Goal: Communication & Community: Answer question/provide support

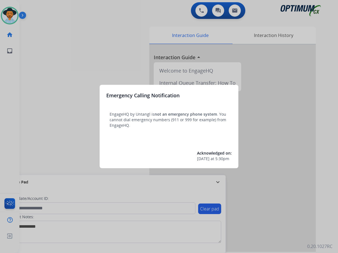
click at [38, 96] on div at bounding box center [169, 126] width 338 height 253
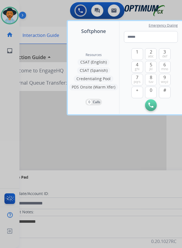
click at [95, 188] on div at bounding box center [91, 124] width 182 height 248
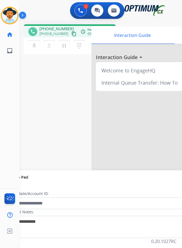
click at [58, 29] on span "[PHONE_NUMBER]" at bounding box center [56, 29] width 34 height 6
copy span "17865727009"
click at [79, 138] on div "phone [PHONE_NUMBER] [PHONE_NUMBER] content_copy access_time Call metrics Queue…" at bounding box center [93, 136] width 149 height 232
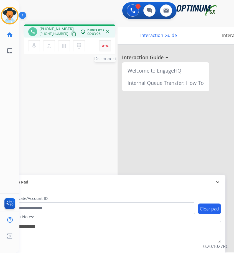
click at [105, 49] on button "Disconnect" at bounding box center [105, 46] width 12 height 12
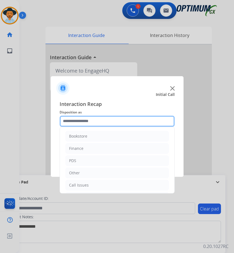
click at [114, 122] on input "text" at bounding box center [117, 121] width 115 height 11
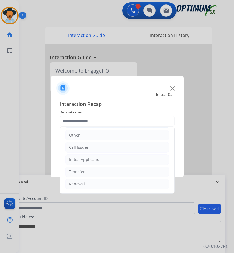
click at [114, 159] on li "Initial Application" at bounding box center [118, 159] width 104 height 11
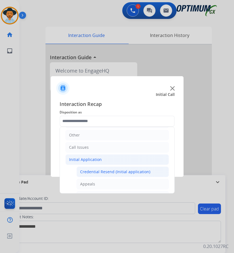
click at [104, 173] on div "Credential Resend (Initial application)" at bounding box center [115, 172] width 70 height 6
type input "**********"
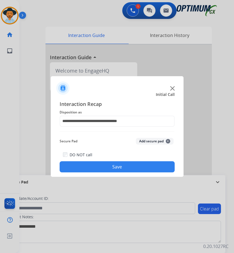
click at [106, 169] on button "Save" at bounding box center [117, 166] width 115 height 11
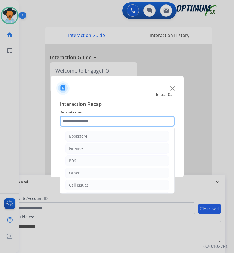
click at [121, 123] on input "text" at bounding box center [117, 121] width 115 height 11
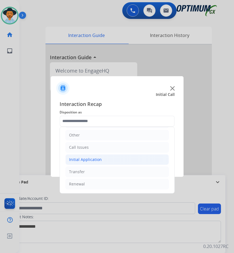
click at [95, 160] on div "Initial Application" at bounding box center [85, 160] width 33 height 6
click at [115, 170] on div "Credential Resend (Initial application)" at bounding box center [115, 172] width 70 height 6
type input "**********"
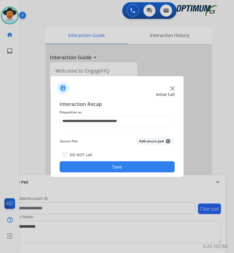
click at [118, 166] on button "Save" at bounding box center [117, 166] width 115 height 11
drag, startPoint x: 203, startPoint y: 28, endPoint x: 214, endPoint y: 43, distance: 19.1
click at [214, 43] on div at bounding box center [117, 126] width 234 height 253
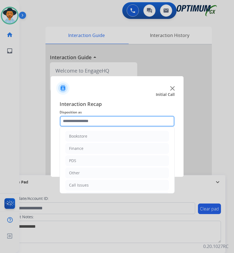
click at [115, 119] on input "text" at bounding box center [117, 121] width 115 height 11
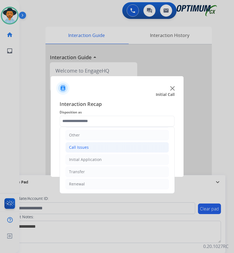
click at [87, 150] on div "Call Issues" at bounding box center [79, 147] width 20 height 6
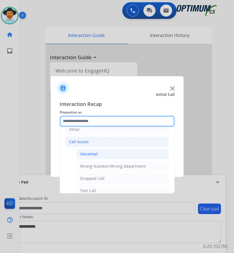
scroll to position [99, 0]
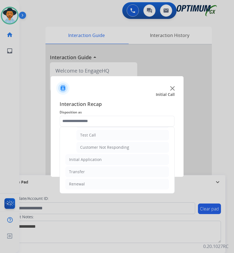
click at [93, 161] on div "Initial Application" at bounding box center [85, 160] width 33 height 6
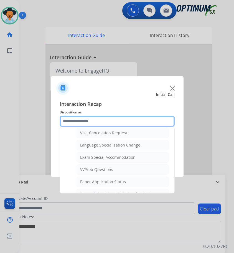
scroll to position [293, 0]
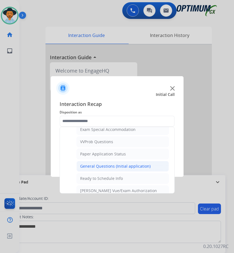
click at [116, 166] on div "General Questions (Initial application)" at bounding box center [115, 166] width 71 height 6
type input "**********"
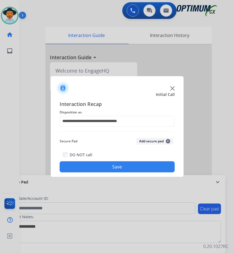
click at [119, 165] on button "Save" at bounding box center [117, 166] width 115 height 11
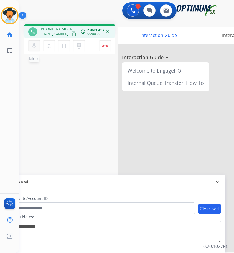
click at [33, 48] on mat-icon "mic" at bounding box center [34, 46] width 7 height 7
click at [52, 28] on span "[PHONE_NUMBER]" at bounding box center [56, 29] width 34 height 6
copy span "13179254231"
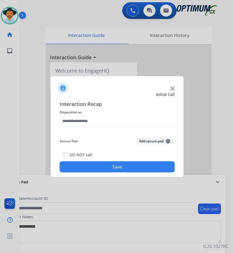
click at [175, 88] on img at bounding box center [173, 88] width 4 height 4
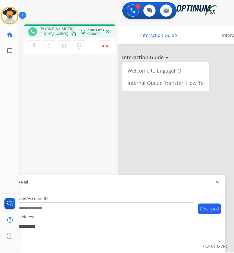
click at [81, 15] on div "1 Voice Interactions 0 Chat Interactions 0 Email Interactions" at bounding box center [122, 11] width 197 height 18
click at [54, 29] on span "[PHONE_NUMBER]" at bounding box center [56, 29] width 34 height 6
copy span "16602166615"
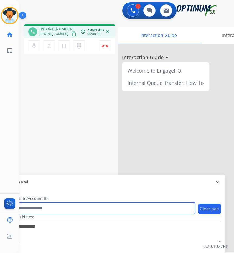
click at [111, 207] on input "text" at bounding box center [101, 208] width 188 height 12
type input "**********"
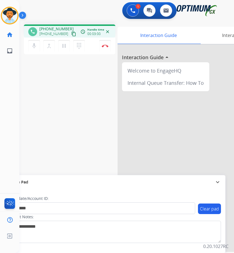
click at [57, 119] on div "**********" at bounding box center [120, 136] width 202 height 232
drag, startPoint x: 134, startPoint y: 14, endPoint x: 88, endPoint y: 88, distance: 86.6
click at [88, 88] on div "**********" at bounding box center [126, 126] width 215 height 253
click at [107, 47] on img at bounding box center [105, 45] width 7 height 3
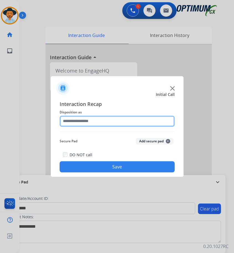
click at [91, 121] on input "text" at bounding box center [117, 121] width 115 height 11
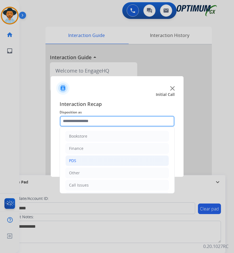
scroll to position [38, 0]
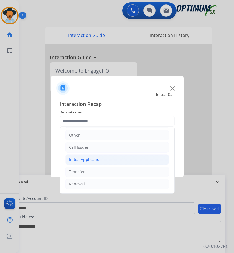
click at [83, 158] on div "Initial Application" at bounding box center [85, 160] width 33 height 6
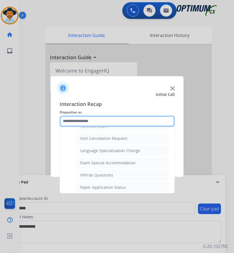
scroll to position [288, 0]
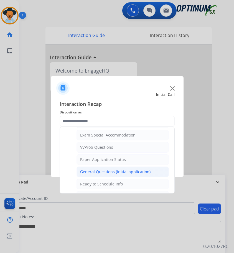
click at [104, 171] on div "General Questions (Initial application)" at bounding box center [115, 172] width 71 height 6
type input "**********"
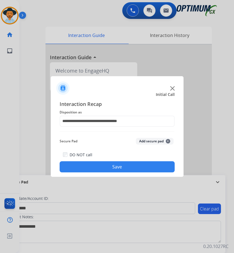
click at [109, 164] on button "Save" at bounding box center [117, 166] width 115 height 11
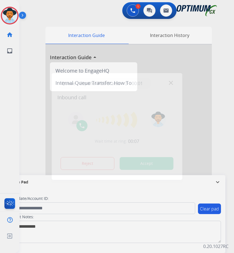
click at [51, 14] on div at bounding box center [117, 126] width 234 height 253
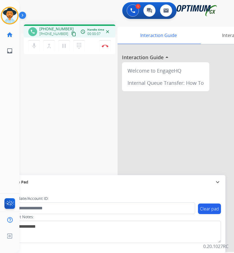
click at [54, 28] on span "+13137421668" at bounding box center [56, 29] width 34 height 6
copy span "13137421668"
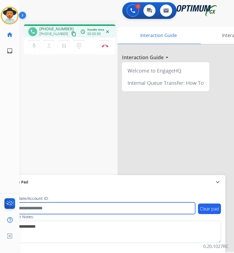
click at [58, 208] on input "text" at bounding box center [101, 208] width 188 height 12
type input "**********"
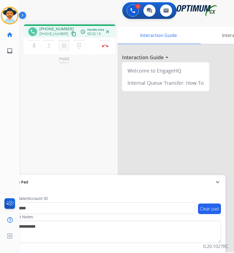
click at [63, 48] on mat-icon "pause" at bounding box center [64, 46] width 7 height 7
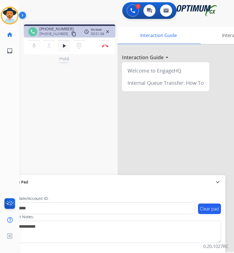
click at [62, 47] on mat-icon "play_arrow" at bounding box center [64, 46] width 7 height 7
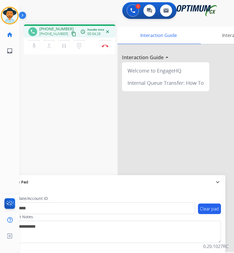
click at [93, 129] on div "**********" at bounding box center [120, 136] width 202 height 232
click at [102, 45] on img at bounding box center [105, 45] width 7 height 3
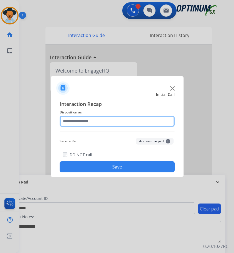
click at [109, 117] on input "text" at bounding box center [117, 121] width 115 height 11
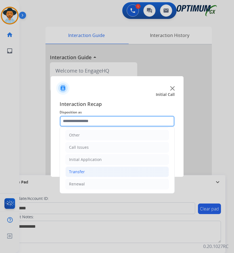
scroll to position [0, 0]
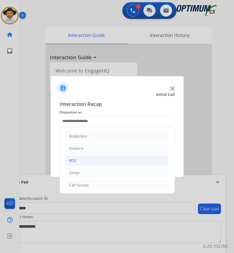
click at [85, 161] on li "PDS" at bounding box center [118, 160] width 104 height 11
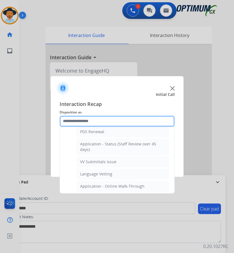
scroll to position [56, 0]
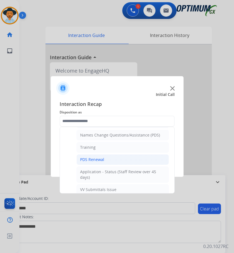
click at [99, 161] on div "PDS Renewal" at bounding box center [92, 160] width 24 height 6
type input "**********"
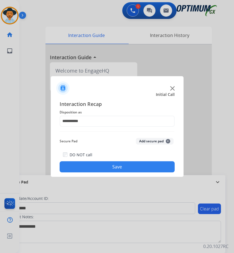
click at [104, 165] on button "Save" at bounding box center [117, 166] width 115 height 11
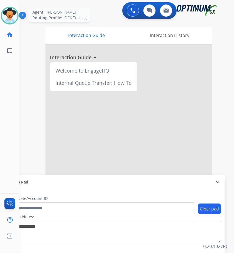
click at [8, 18] on img at bounding box center [10, 16] width 16 height 16
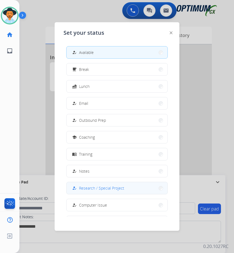
scroll to position [53, 0]
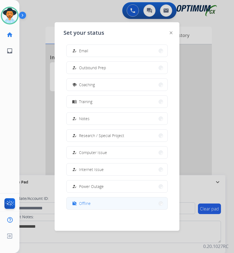
click at [94, 202] on button "work_off Offline" at bounding box center [117, 203] width 101 height 12
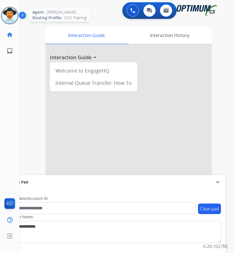
click at [11, 17] on img at bounding box center [10, 16] width 16 height 16
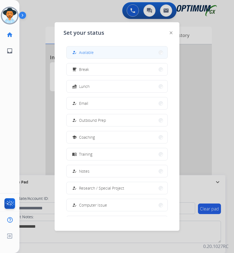
click at [98, 52] on button "how_to_reg Available" at bounding box center [117, 52] width 101 height 12
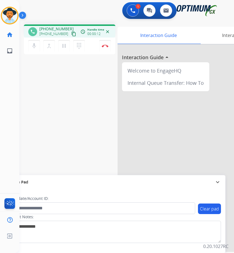
click at [49, 28] on span "+12143959739" at bounding box center [56, 29] width 34 height 6
copy span "12143959739"
click at [64, 48] on mat-icon "pause" at bounding box center [64, 46] width 7 height 7
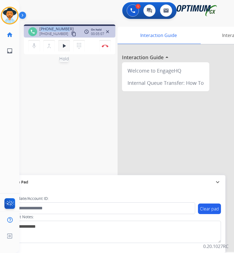
click at [64, 45] on mat-icon "play_arrow" at bounding box center [64, 46] width 7 height 7
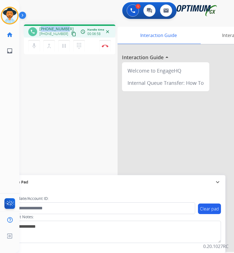
click at [56, 26] on span "+12143959739" at bounding box center [56, 29] width 34 height 6
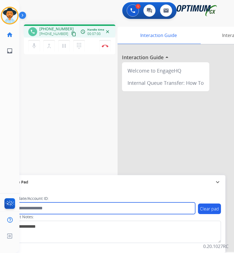
click at [40, 207] on input "text" at bounding box center [101, 208] width 188 height 12
paste input "**********"
type input "**********"
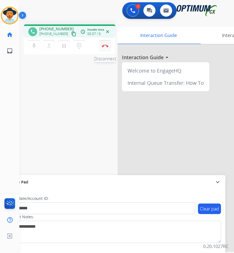
click at [104, 48] on button "Disconnect" at bounding box center [105, 46] width 12 height 12
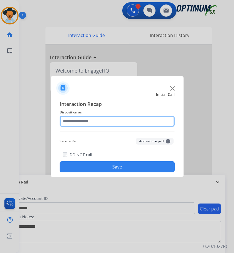
click at [107, 118] on input "text" at bounding box center [117, 121] width 115 height 11
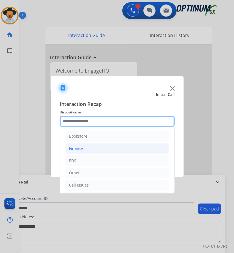
scroll to position [38, 0]
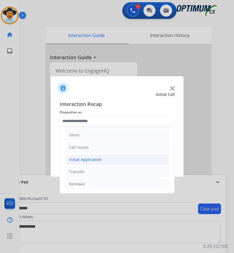
click at [92, 161] on div "Initial Application" at bounding box center [85, 160] width 33 height 6
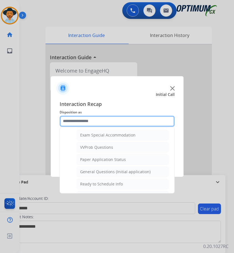
scroll to position [316, 0]
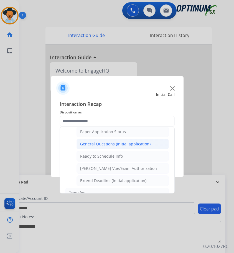
click at [137, 145] on div "General Questions (Initial application)" at bounding box center [115, 144] width 71 height 6
type input "**********"
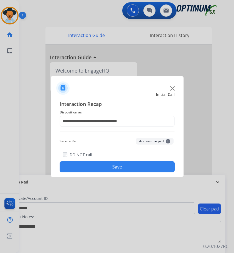
click at [113, 167] on button "Save" at bounding box center [117, 166] width 115 height 11
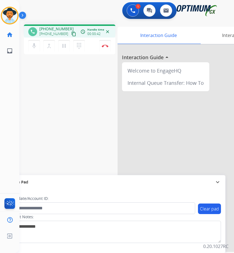
click at [53, 28] on span "+16146322569" at bounding box center [56, 29] width 34 height 6
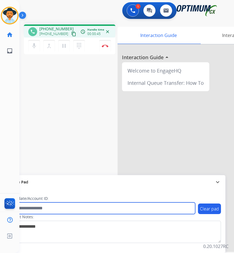
drag, startPoint x: 53, startPoint y: 28, endPoint x: 39, endPoint y: 210, distance: 183.1
click at [39, 210] on input "text" at bounding box center [101, 208] width 188 height 12
type input "**********"
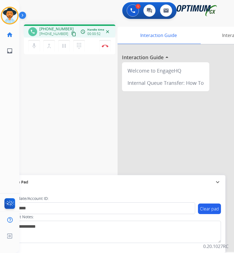
click at [54, 30] on span "+16146322569" at bounding box center [56, 29] width 34 height 6
copy span "16146322569"
click at [92, 101] on div "**********" at bounding box center [120, 136] width 202 height 232
click at [103, 46] on img at bounding box center [105, 45] width 7 height 3
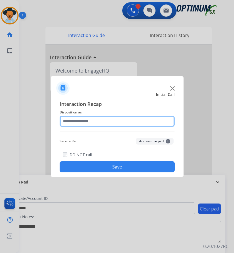
click at [115, 120] on input "text" at bounding box center [117, 121] width 115 height 11
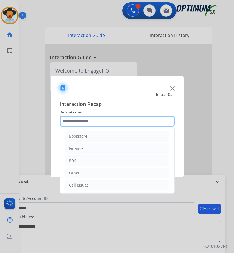
scroll to position [38, 0]
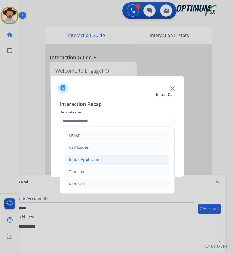
click at [99, 160] on div "Initial Application" at bounding box center [85, 160] width 33 height 6
click at [97, 172] on div "Credential Resend (Initial application)" at bounding box center [115, 172] width 70 height 6
type input "**********"
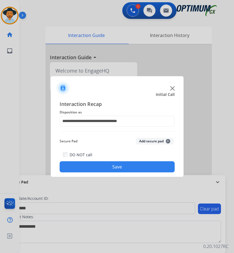
click at [95, 170] on button "Save" at bounding box center [117, 166] width 115 height 11
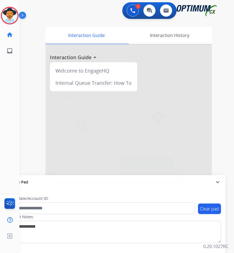
click at [86, 14] on div at bounding box center [117, 126] width 234 height 253
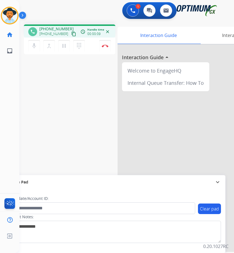
click at [48, 27] on span "+17409830373" at bounding box center [56, 29] width 34 height 6
copy span "17409830373"
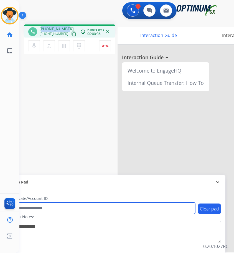
click at [108, 211] on input "text" at bounding box center [101, 208] width 188 height 12
type input "**********"
click at [32, 209] on input "**********" at bounding box center [101, 208] width 188 height 12
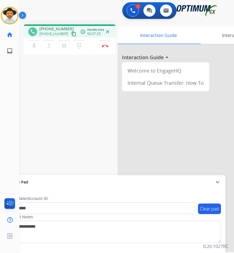
click at [98, 137] on div "**********" at bounding box center [120, 136] width 202 height 232
click at [103, 46] on img at bounding box center [105, 45] width 7 height 3
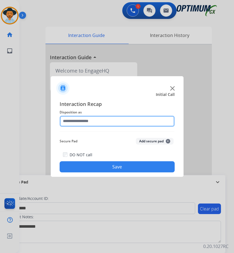
click at [114, 121] on input "text" at bounding box center [117, 121] width 115 height 11
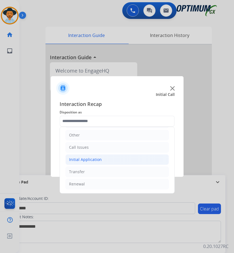
click at [99, 161] on div "Initial Application" at bounding box center [85, 160] width 33 height 6
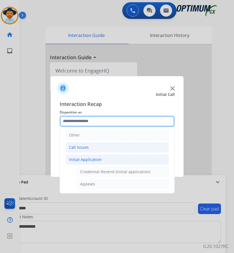
scroll to position [0, 0]
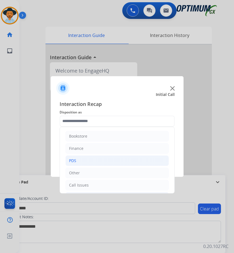
click at [88, 159] on li "PDS" at bounding box center [118, 160] width 104 height 11
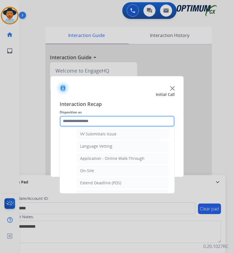
scroll to position [139, 0]
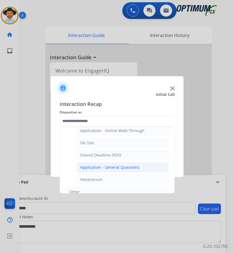
click at [120, 168] on div "Application - General Questions" at bounding box center [109, 167] width 59 height 6
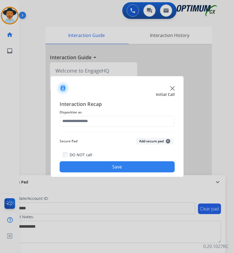
type input "**********"
click at [114, 166] on button "Save" at bounding box center [117, 166] width 115 height 11
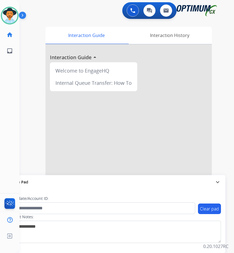
click at [67, 23] on div "swap_horiz Break voice bridge close_fullscreen Connect 3-Way Call merge_type Se…" at bounding box center [120, 136] width 202 height 232
click at [76, 13] on div "0 Voice Interactions 0 Chat Interactions 0 Email Interactions" at bounding box center [122, 11] width 197 height 18
click at [77, 14] on div "0 Voice Interactions 0 Chat Interactions 0 Email Interactions" at bounding box center [122, 11] width 197 height 18
click at [14, 16] on img at bounding box center [10, 16] width 16 height 16
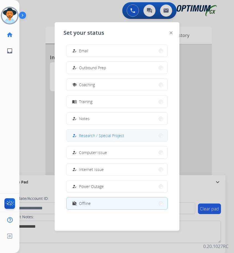
scroll to position [0, 0]
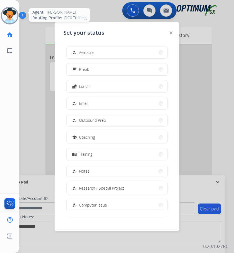
click at [11, 16] on img at bounding box center [10, 16] width 16 height 16
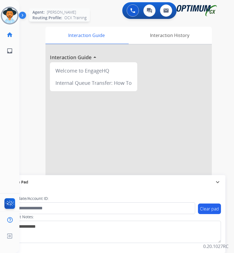
click at [11, 16] on img at bounding box center [10, 16] width 16 height 16
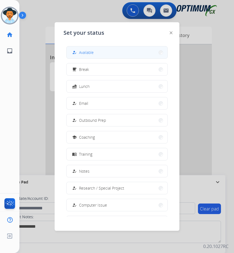
click at [89, 53] on span "Available" at bounding box center [86, 52] width 15 height 6
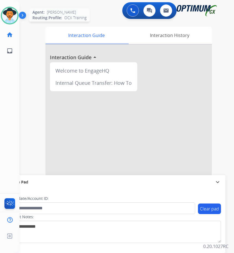
click at [12, 19] on img at bounding box center [10, 16] width 16 height 16
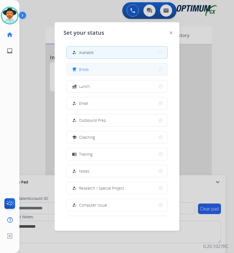
click at [83, 73] on button "free_breakfast Break" at bounding box center [117, 69] width 101 height 12
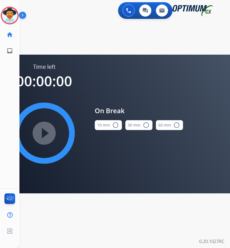
click at [116, 124] on mat-icon "radio_button_unchecked" at bounding box center [115, 125] width 7 height 7
click at [47, 133] on mat-icon "play_circle_filled" at bounding box center [44, 133] width 7 height 7
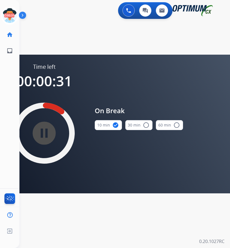
click at [48, 14] on div "0 Voice Interactions 0 Chat Interactions 0 Email Interactions" at bounding box center [120, 11] width 193 height 18
click at [12, 19] on icon at bounding box center [10, 16] width 18 height 18
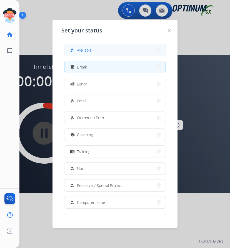
click at [101, 52] on button "how_to_reg Available" at bounding box center [114, 50] width 101 height 12
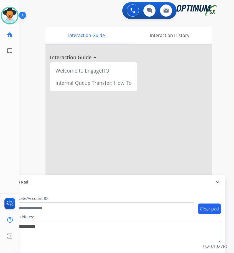
click at [67, 21] on div "swap_horiz Break voice bridge close_fullscreen Connect 3-Way Call merge_type Se…" at bounding box center [120, 136] width 202 height 232
click at [86, 14] on div "0 Voice Interactions 0 Chat Interactions 0 Email Interactions" at bounding box center [122, 11] width 197 height 18
click at [53, 23] on div "swap_horiz Break voice bridge close_fullscreen Connect 3-Way Call merge_type Se…" at bounding box center [120, 136] width 202 height 232
click at [9, 17] on img at bounding box center [10, 16] width 16 height 16
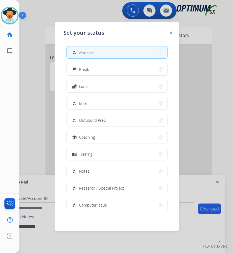
click at [224, 62] on div at bounding box center [117, 126] width 234 height 253
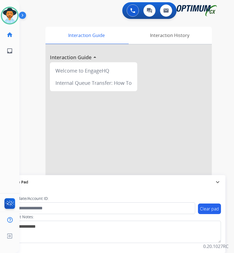
click at [51, 13] on div "0 Voice Interactions 0 Chat Interactions 0 Email Interactions" at bounding box center [122, 11] width 197 height 18
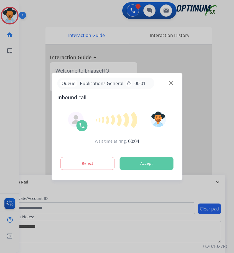
click at [61, 18] on div at bounding box center [117, 126] width 234 height 253
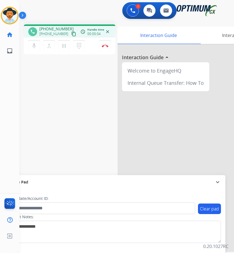
click at [55, 29] on span "+16149026401" at bounding box center [56, 29] width 34 height 6
copy span "16149026401"
click at [50, 28] on span "+16149026401" at bounding box center [56, 29] width 34 height 6
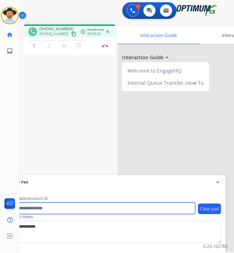
click at [43, 207] on input "text" at bounding box center [101, 208] width 188 height 12
paste input "**********"
type input "**********"
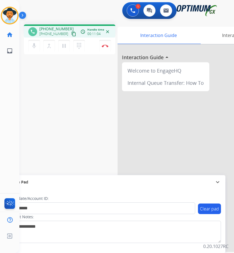
click at [83, 165] on div "**********" at bounding box center [120, 136] width 202 height 232
click at [105, 49] on button "Disconnect" at bounding box center [105, 46] width 12 height 12
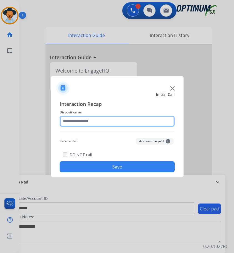
click at [117, 119] on input "text" at bounding box center [117, 121] width 115 height 11
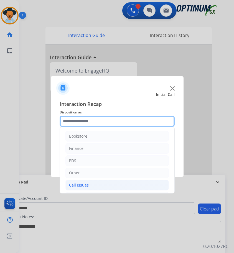
scroll to position [38, 0]
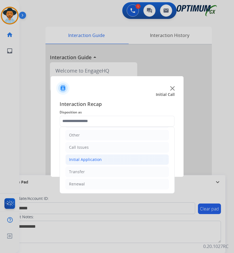
click at [88, 159] on div "Initial Application" at bounding box center [85, 160] width 33 height 6
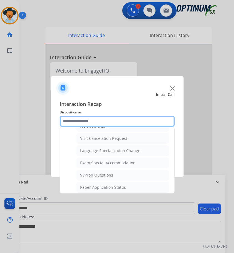
scroll to position [288, 0]
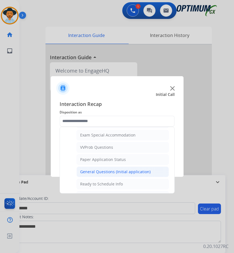
click at [123, 170] on div "General Questions (Initial application)" at bounding box center [115, 172] width 71 height 6
type input "**********"
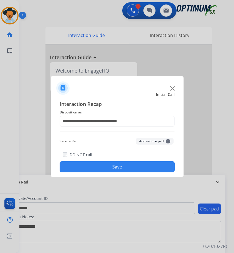
click at [95, 167] on button "Save" at bounding box center [117, 166] width 115 height 11
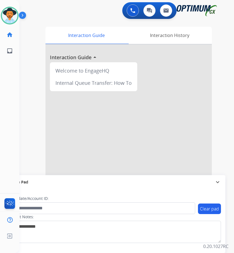
click at [129, 116] on div at bounding box center [129, 147] width 167 height 207
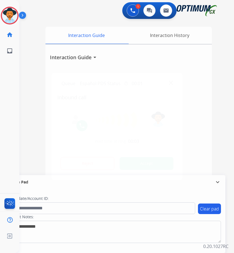
click at [76, 13] on div at bounding box center [117, 126] width 234 height 253
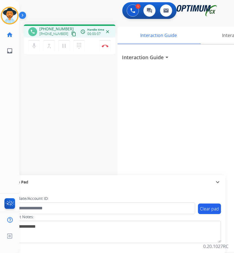
click at [52, 28] on span "+19189864204" at bounding box center [56, 29] width 34 height 6
copy span "19189864204"
click at [94, 129] on div "phone +19189864204 +19189864204 content_copy access_time Call metrics Queue 00:…" at bounding box center [120, 136] width 202 height 232
click at [51, 29] on span "+19189864204" at bounding box center [56, 29] width 34 height 6
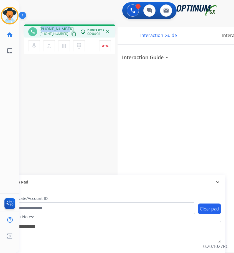
click at [51, 29] on span "+19189864204" at bounding box center [56, 29] width 34 height 6
copy span "19189864204"
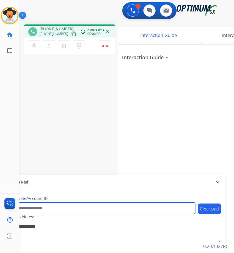
click at [34, 206] on input "text" at bounding box center [101, 208] width 188 height 12
paste input "**********"
type input "**********"
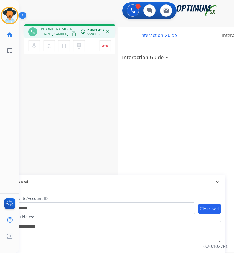
click at [81, 103] on div "**********" at bounding box center [120, 136] width 202 height 232
click at [106, 45] on img at bounding box center [105, 45] width 7 height 3
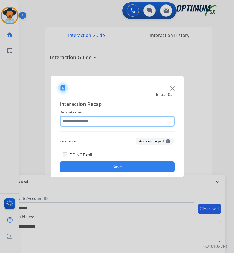
click at [78, 119] on input "text" at bounding box center [117, 121] width 115 height 11
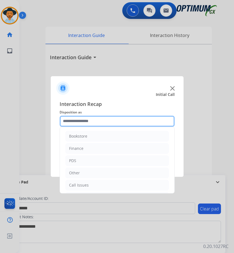
scroll to position [38, 0]
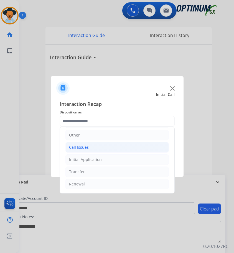
click at [81, 149] on div "Call Issues" at bounding box center [79, 147] width 20 height 6
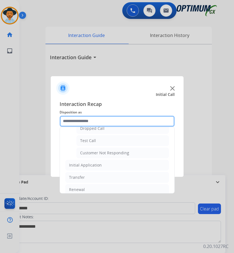
scroll to position [99, 0]
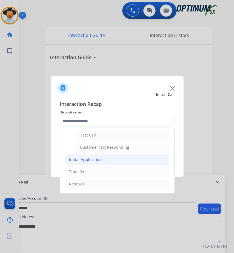
click at [96, 157] on div "Initial Application" at bounding box center [85, 160] width 33 height 6
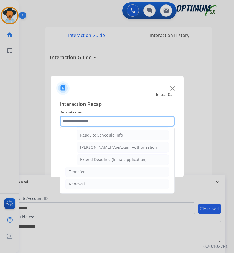
scroll to position [281, 0]
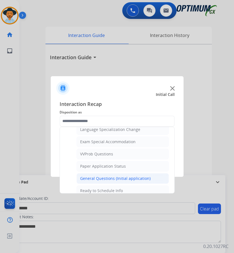
click at [114, 181] on div "General Questions (Initial application)" at bounding box center [115, 179] width 71 height 6
type input "**********"
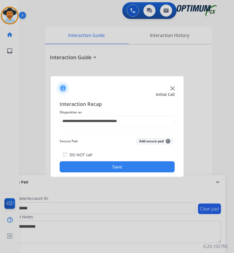
click at [103, 164] on button "Save" at bounding box center [117, 166] width 115 height 11
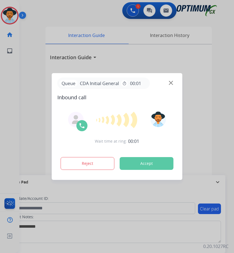
click at [95, 17] on div at bounding box center [117, 126] width 234 height 253
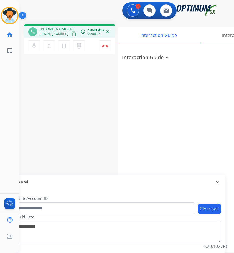
click at [47, 29] on span "+15127839161" at bounding box center [56, 29] width 34 height 6
copy span "15127839161"
click at [120, 108] on div "Interaction Guide arrow_drop_down" at bounding box center [201, 147] width 167 height 207
click at [56, 26] on span "+15127839161" at bounding box center [56, 29] width 34 height 6
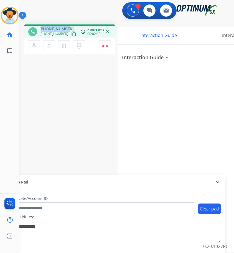
click at [56, 26] on span "+15127839161" at bounding box center [56, 29] width 34 height 6
copy span "15127839161"
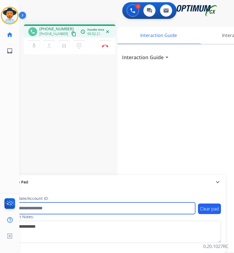
click at [65, 204] on input "text" at bounding box center [101, 208] width 188 height 12
paste input "**********"
type input "**********"
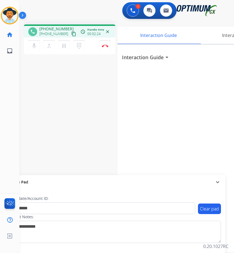
click at [56, 142] on div "**********" at bounding box center [120, 136] width 202 height 232
click at [113, 114] on div "**********" at bounding box center [120, 136] width 202 height 232
click at [104, 48] on button "Disconnect" at bounding box center [105, 46] width 12 height 12
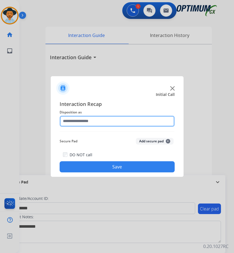
click at [116, 119] on input "text" at bounding box center [117, 121] width 115 height 11
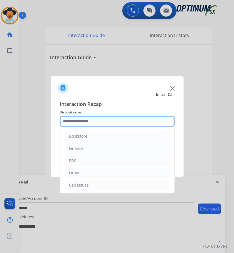
scroll to position [38, 0]
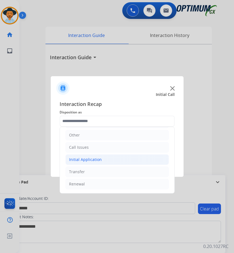
click at [96, 162] on div "Initial Application" at bounding box center [85, 160] width 33 height 6
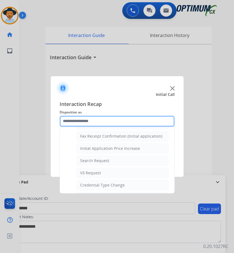
scroll to position [288, 0]
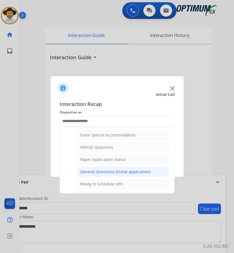
click at [101, 171] on div "General Questions (Initial application)" at bounding box center [115, 172] width 71 height 6
type input "**********"
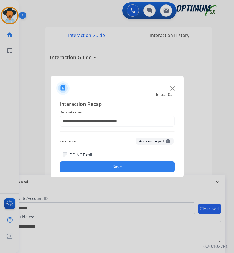
click at [103, 166] on button "Save" at bounding box center [117, 166] width 115 height 11
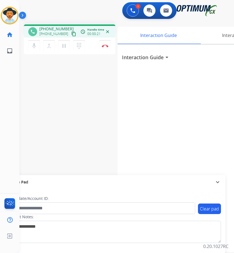
click at [76, 18] on div "1 Voice Interactions 0 Chat Interactions 0 Email Interactions" at bounding box center [122, 11] width 197 height 18
click at [55, 28] on span "+13476833101" at bounding box center [56, 29] width 34 height 6
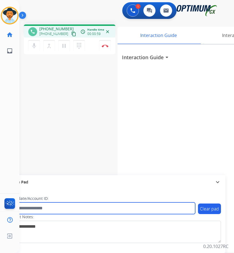
click at [97, 212] on input "text" at bounding box center [101, 208] width 188 height 12
click at [113, 206] on input "text" at bounding box center [101, 208] width 188 height 12
type input "**********"
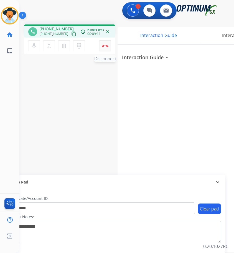
click at [104, 47] on button "Disconnect" at bounding box center [105, 46] width 12 height 12
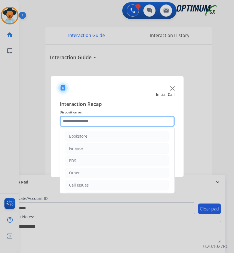
click at [102, 121] on input "text" at bounding box center [117, 121] width 115 height 11
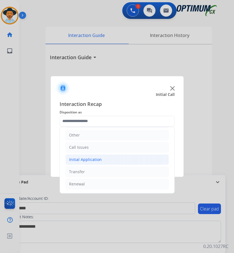
click at [102, 161] on li "Initial Application" at bounding box center [118, 159] width 104 height 11
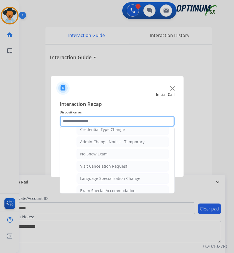
scroll to position [288, 0]
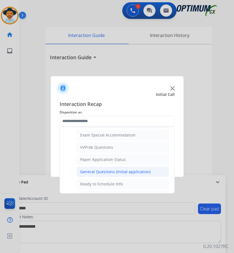
click at [100, 172] on div "General Questions (Initial application)" at bounding box center [115, 172] width 71 height 6
type input "**********"
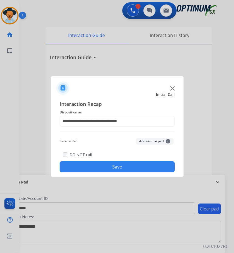
click at [110, 164] on button "Save" at bounding box center [117, 166] width 115 height 11
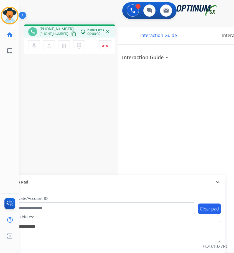
click at [96, 16] on div "1 Voice Interactions 0 Chat Interactions 0 Email Interactions" at bounding box center [122, 11] width 197 height 18
click at [53, 28] on span "+18319059402" at bounding box center [56, 29] width 34 height 6
click at [97, 97] on div "phone +18319059402 +18319059402 content_copy access_time Call metrics Queue 00:…" at bounding box center [120, 136] width 202 height 232
click at [105, 48] on button "Disconnect" at bounding box center [105, 46] width 12 height 12
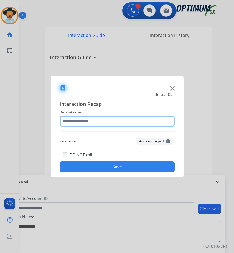
click at [134, 120] on input "text" at bounding box center [117, 121] width 115 height 11
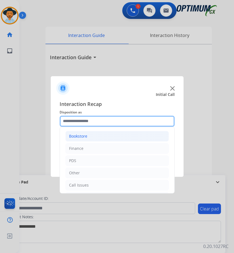
scroll to position [38, 0]
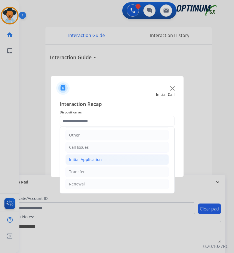
click at [98, 160] on div "Initial Application" at bounding box center [85, 160] width 33 height 6
click at [105, 174] on div "Credential Resend (Initial application)" at bounding box center [115, 172] width 70 height 6
type input "**********"
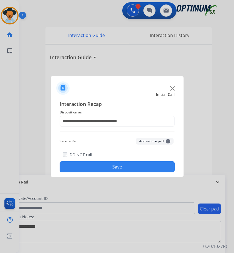
click at [121, 169] on button "Save" at bounding box center [117, 166] width 115 height 11
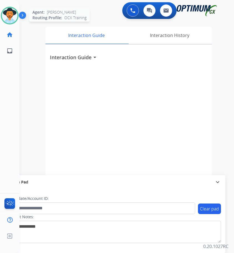
click at [9, 19] on img at bounding box center [10, 16] width 16 height 16
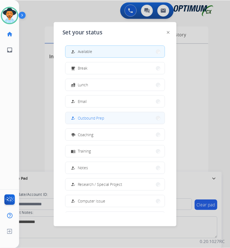
scroll to position [53, 0]
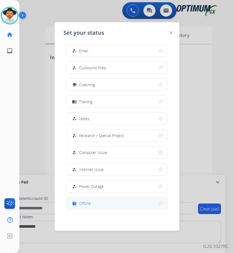
click at [88, 200] on div "work_off Offline" at bounding box center [81, 203] width 20 height 7
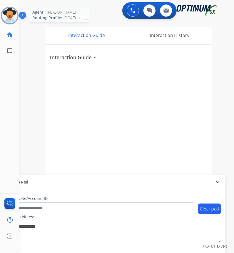
click at [14, 21] on img at bounding box center [10, 16] width 16 height 16
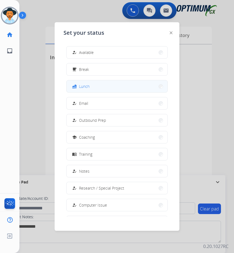
click at [87, 84] on span "Lunch" at bounding box center [84, 86] width 11 height 6
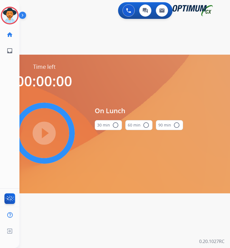
click at [117, 124] on mat-icon "radio_button_unchecked" at bounding box center [115, 125] width 7 height 7
click at [48, 136] on mat-icon "play_circle_filled" at bounding box center [44, 133] width 7 height 7
